Goal: Task Accomplishment & Management: Manage account settings

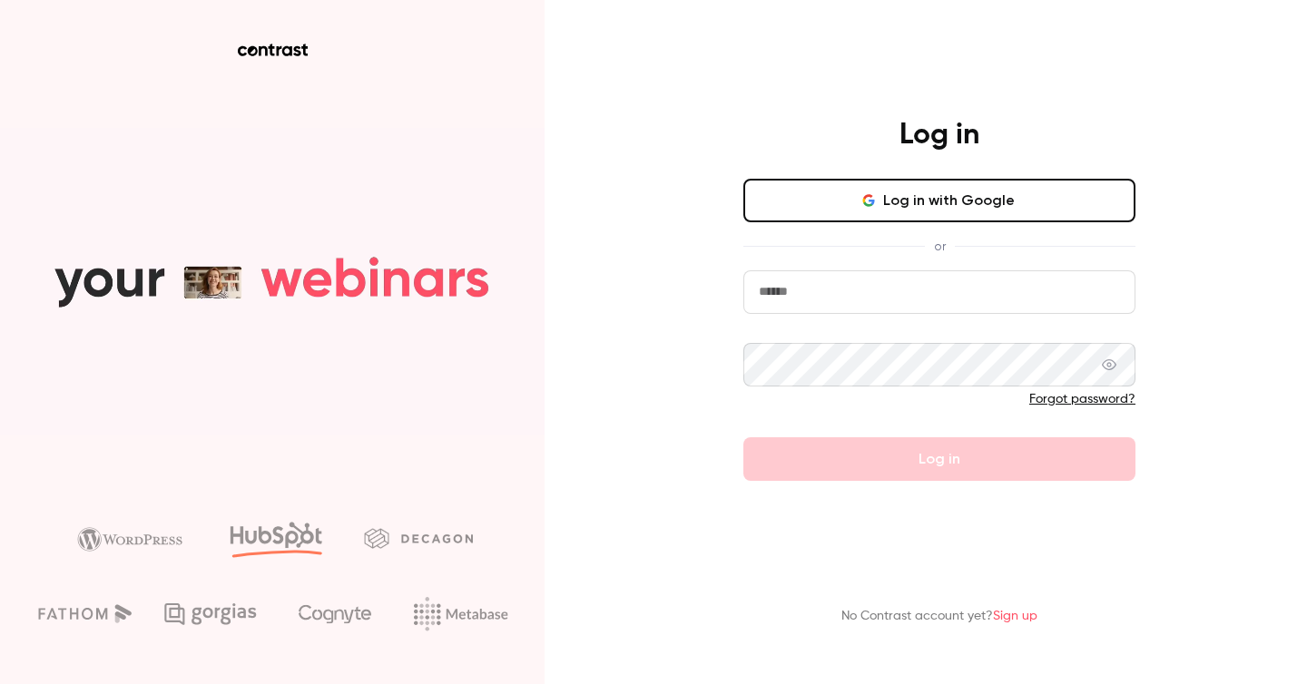
click at [850, 204] on button "Log in with Google" at bounding box center [939, 201] width 392 height 44
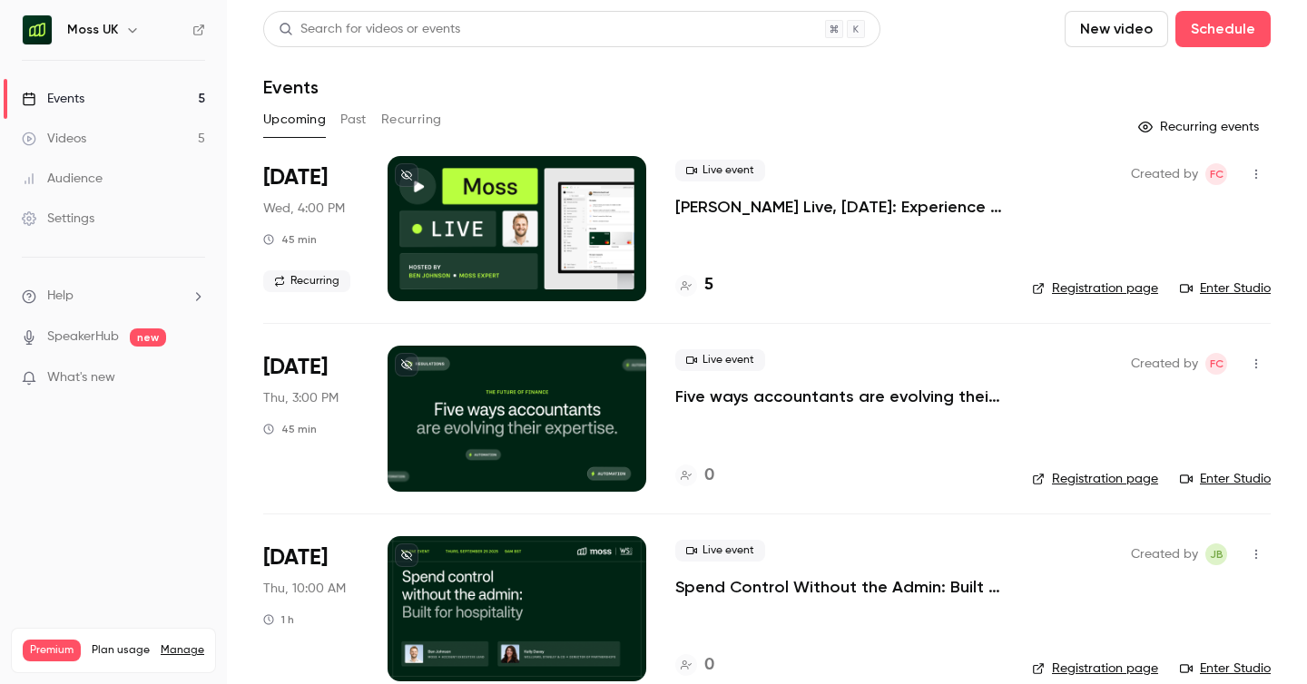
click at [74, 224] on div "Settings" at bounding box center [58, 219] width 73 height 18
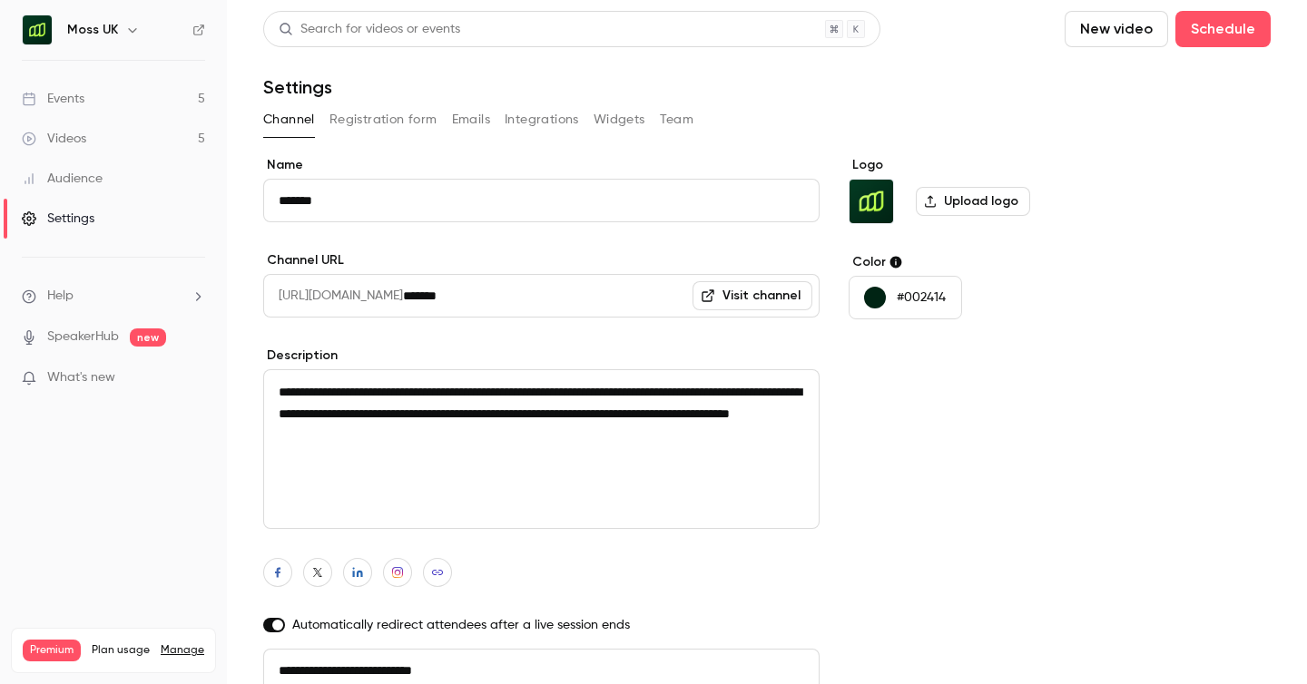
scroll to position [8, 0]
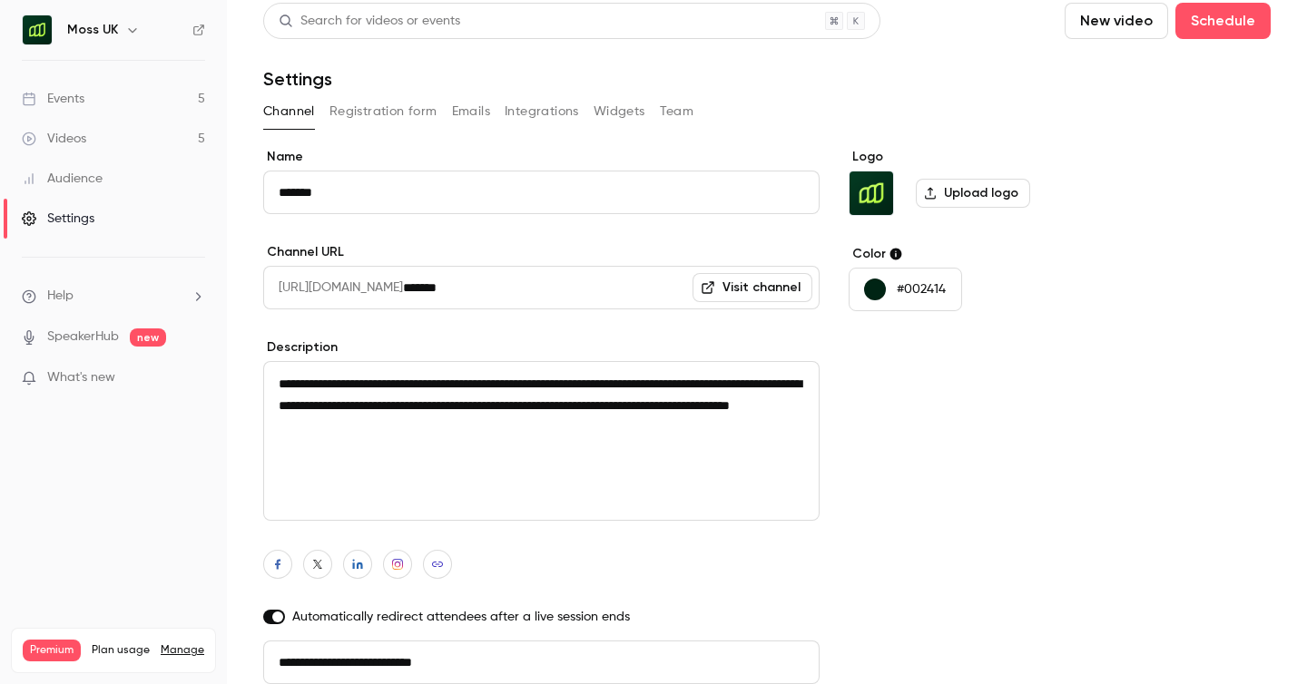
click at [185, 640] on div "Premium Plan usage Manage" at bounding box center [113, 651] width 181 height 22
click at [181, 643] on link "Manage" at bounding box center [183, 650] width 44 height 15
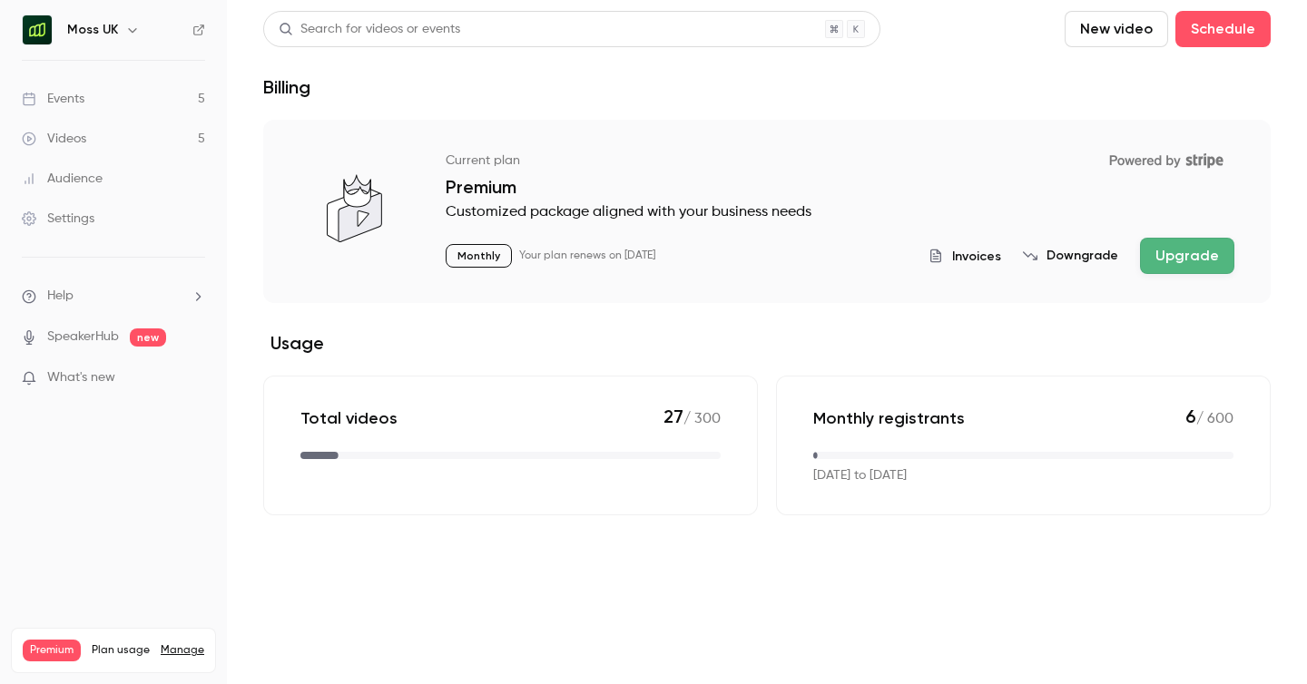
click at [972, 252] on span "Invoices" at bounding box center [976, 256] width 49 height 19
